Goal: Communication & Community: Answer question/provide support

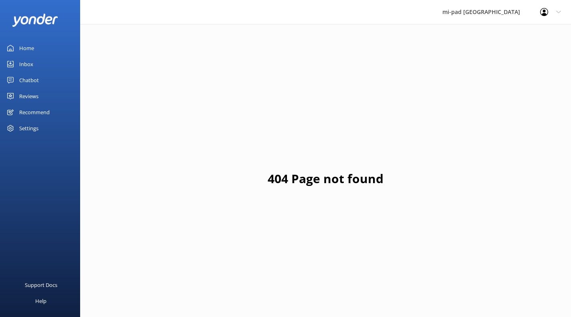
click at [38, 68] on link "Inbox" at bounding box center [40, 64] width 80 height 16
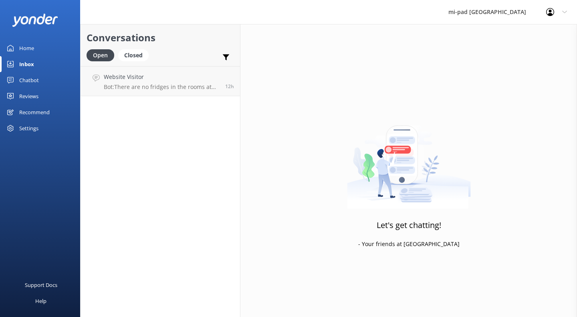
click at [149, 75] on h4 "Website Visitor" at bounding box center [161, 76] width 115 height 9
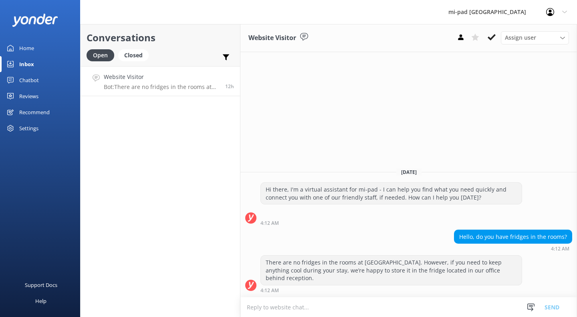
click at [492, 32] on button at bounding box center [491, 37] width 14 height 12
